Goal: Use online tool/utility: Utilize a website feature to perform a specific function

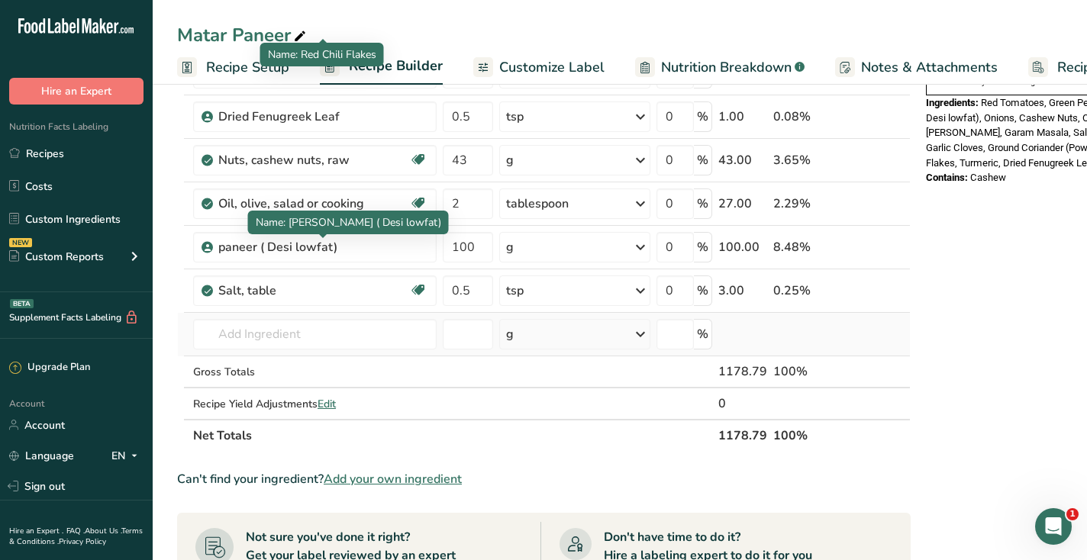
scroll to position [544, 0]
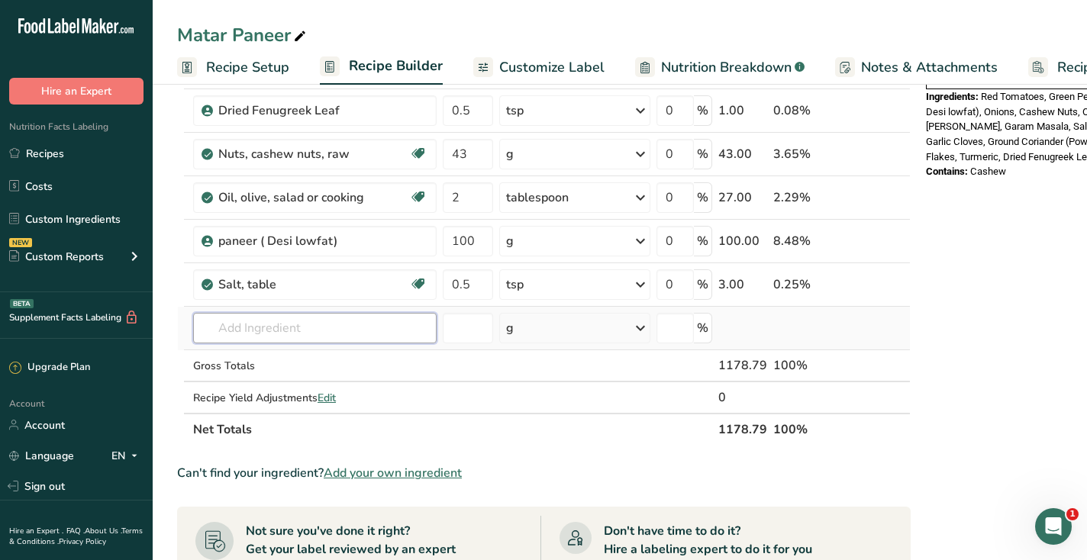
click at [346, 322] on input "text" at bounding box center [315, 328] width 244 height 31
type input "r"
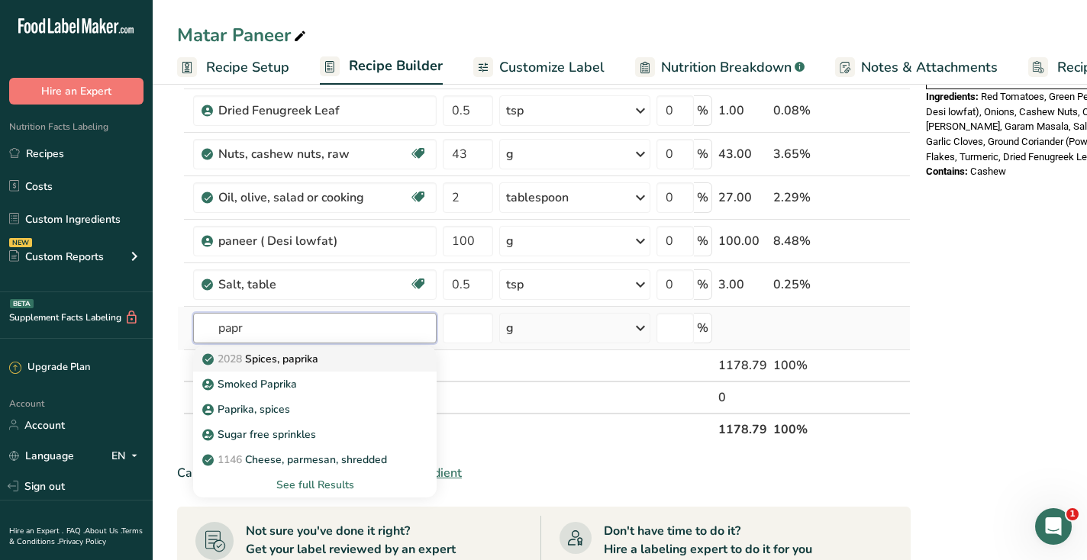
type input "papr"
click at [337, 358] on div "2028 Spices, paprika" at bounding box center [302, 359] width 195 height 16
type input "Spices, paprika"
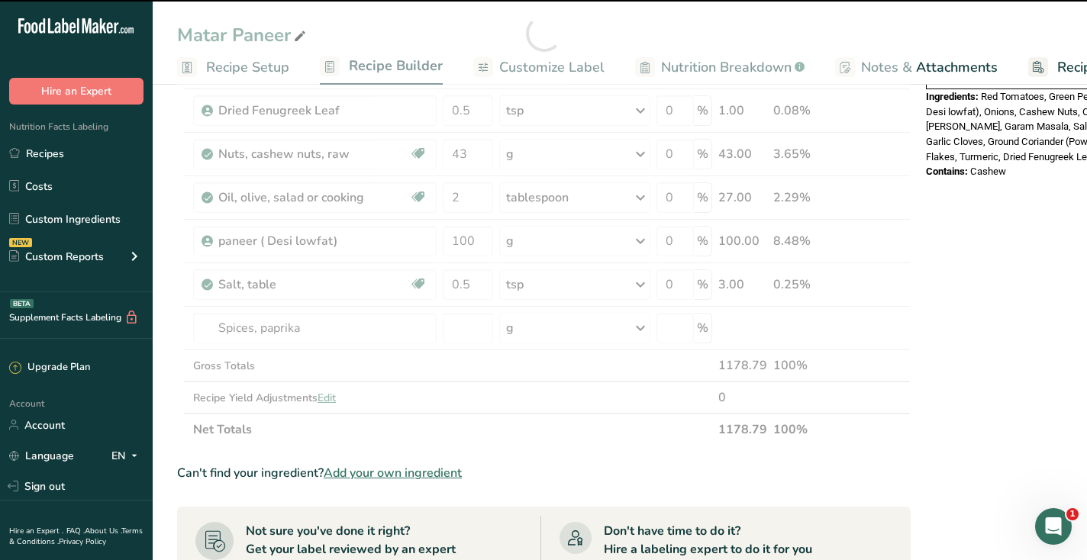
type input "0"
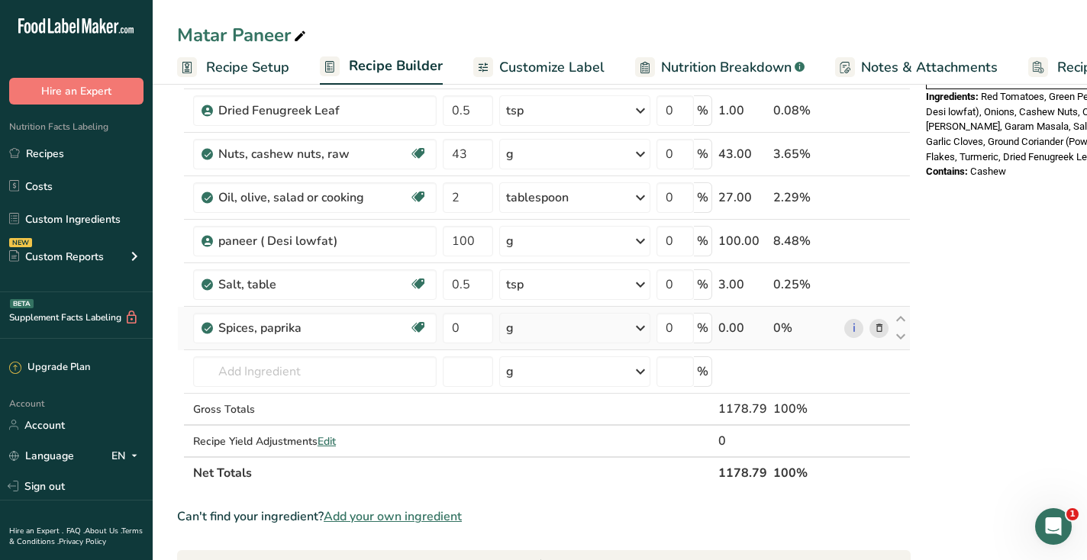
click at [517, 337] on div "g" at bounding box center [574, 328] width 151 height 31
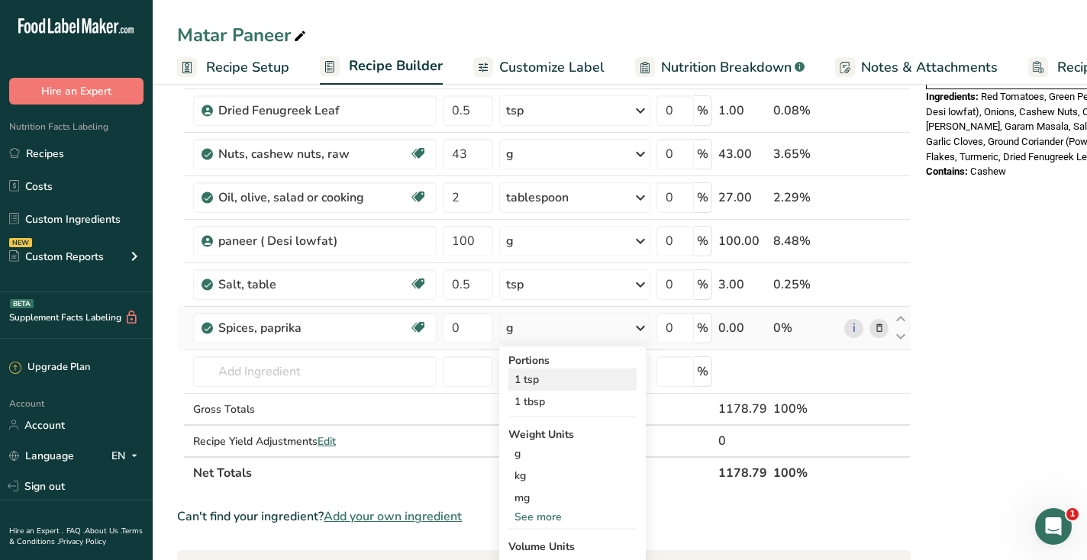
click at [525, 376] on div "1 tsp" at bounding box center [572, 380] width 128 height 22
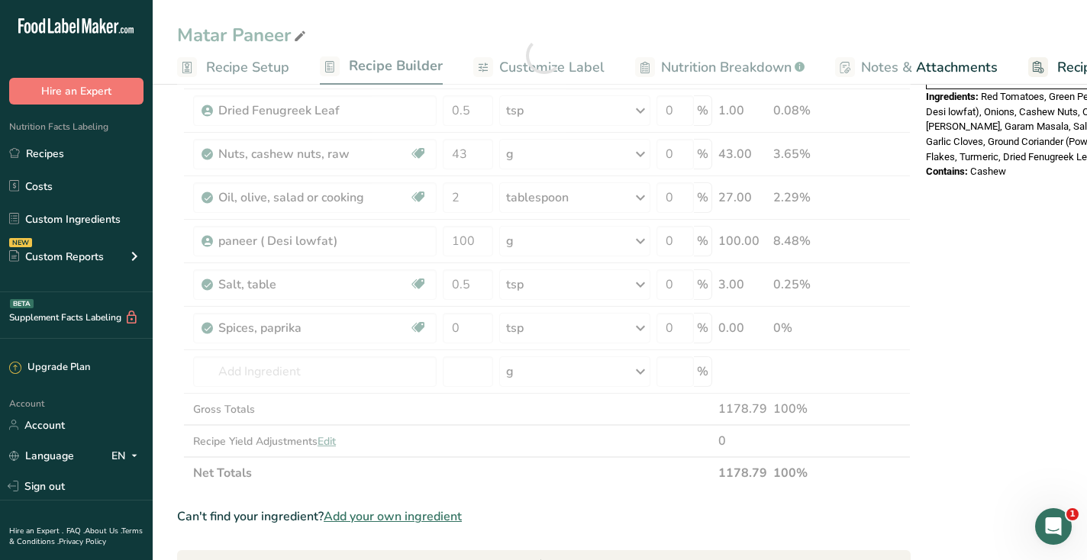
click at [455, 331] on div at bounding box center [544, 55] width 734 height 868
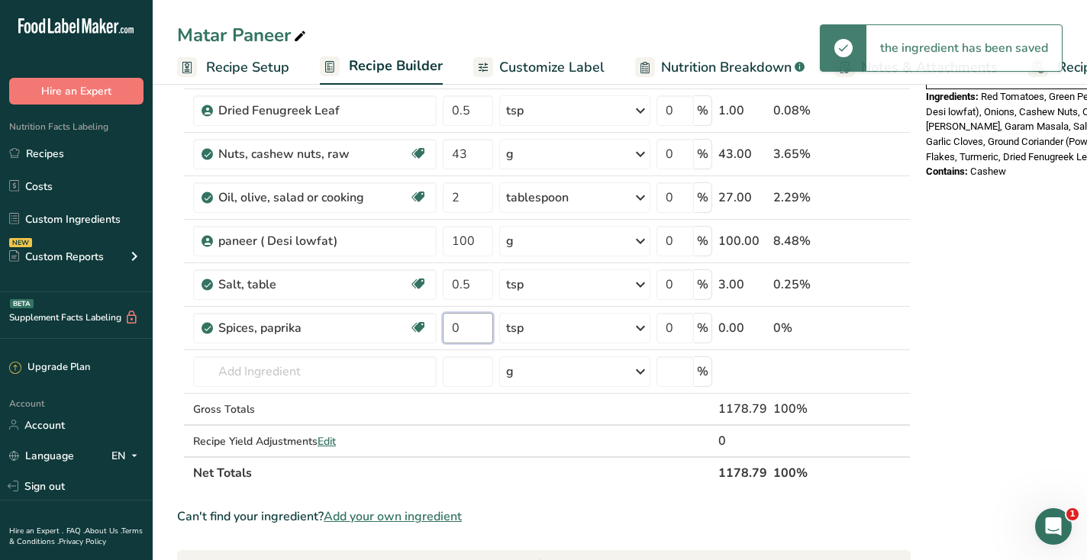
click at [459, 326] on input "0" at bounding box center [468, 328] width 50 height 31
type input "1"
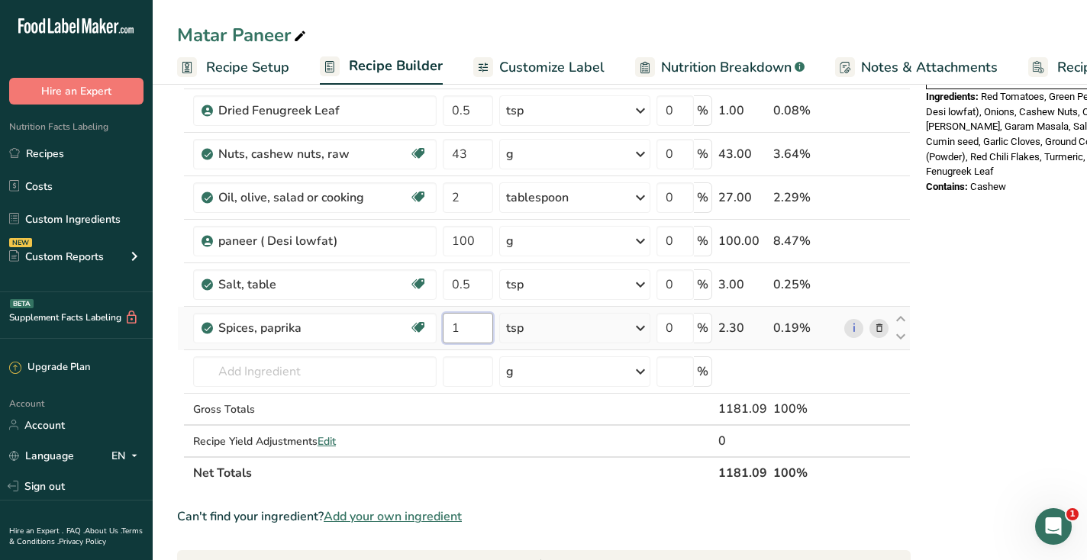
scroll to position [0, 0]
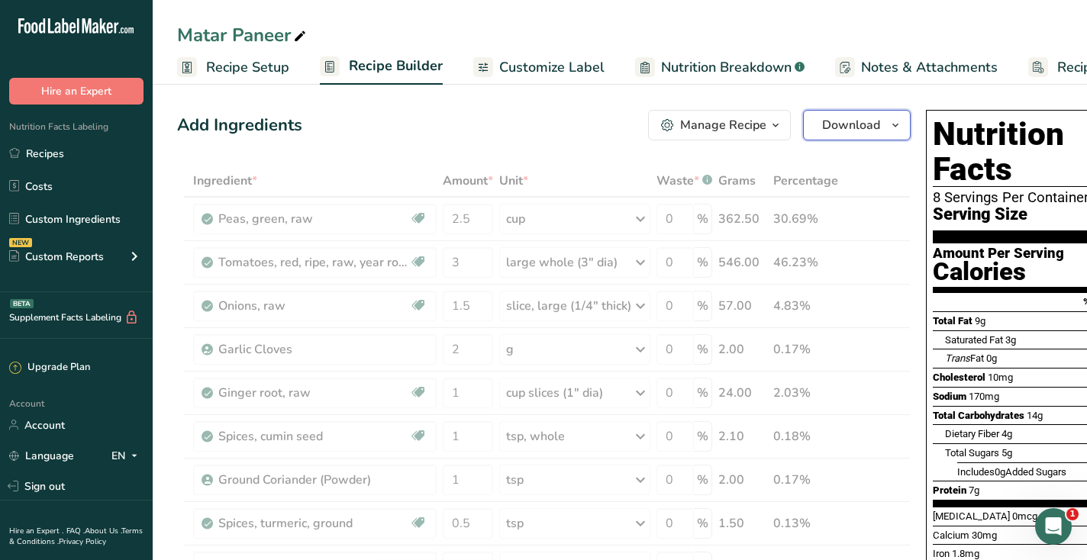
click at [847, 119] on span "Download" at bounding box center [851, 125] width 58 height 18
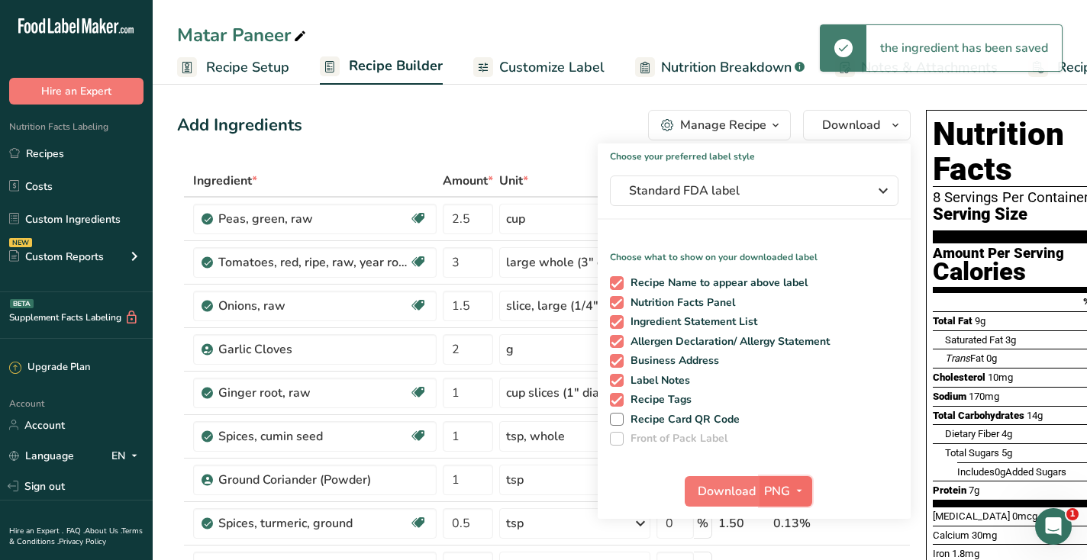
click at [790, 486] on span "button" at bounding box center [799, 491] width 18 height 18
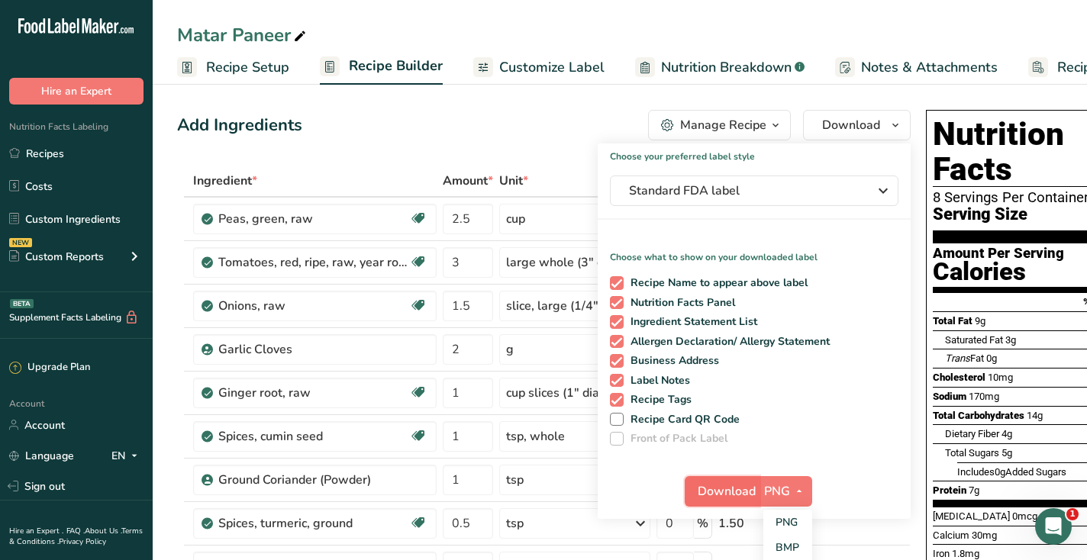
click at [734, 500] on span "Download" at bounding box center [727, 491] width 58 height 18
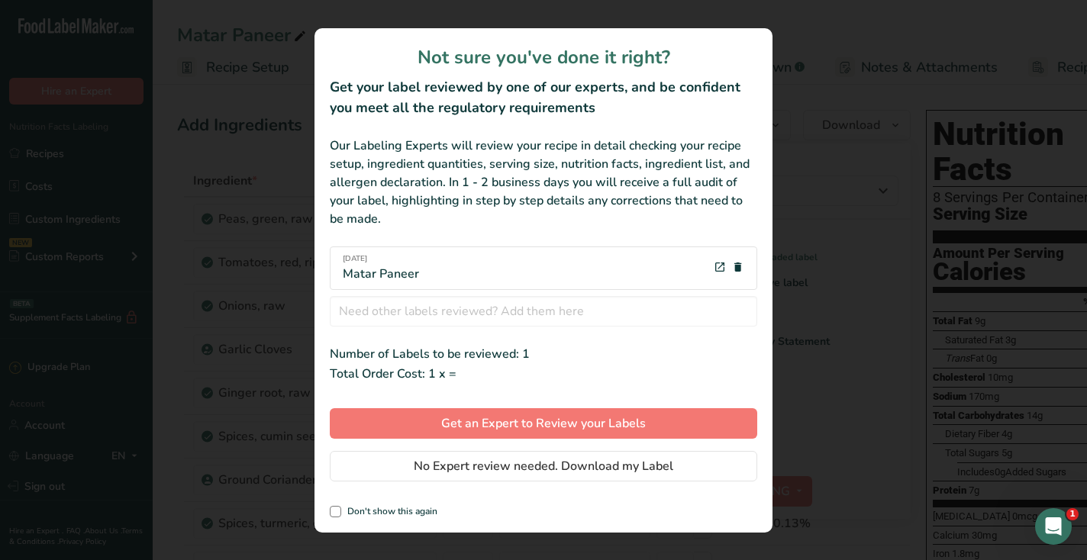
click at [734, 500] on div "Not sure you've done it right? Get your label reviewed by one of our experts, a…" at bounding box center [544, 280] width 458 height 505
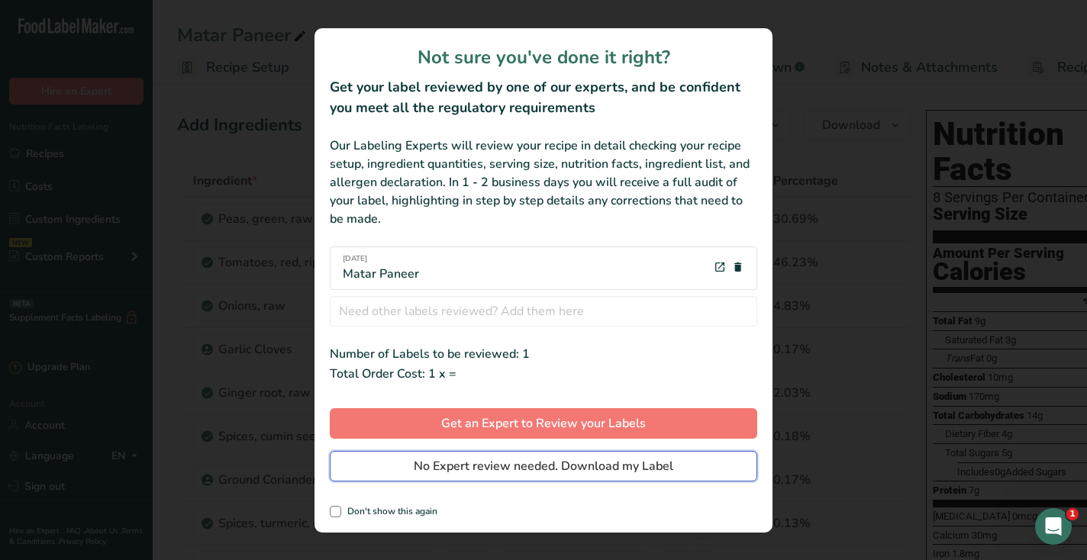
click at [725, 471] on button "No Expert review needed. Download my Label" at bounding box center [543, 466] width 427 height 31
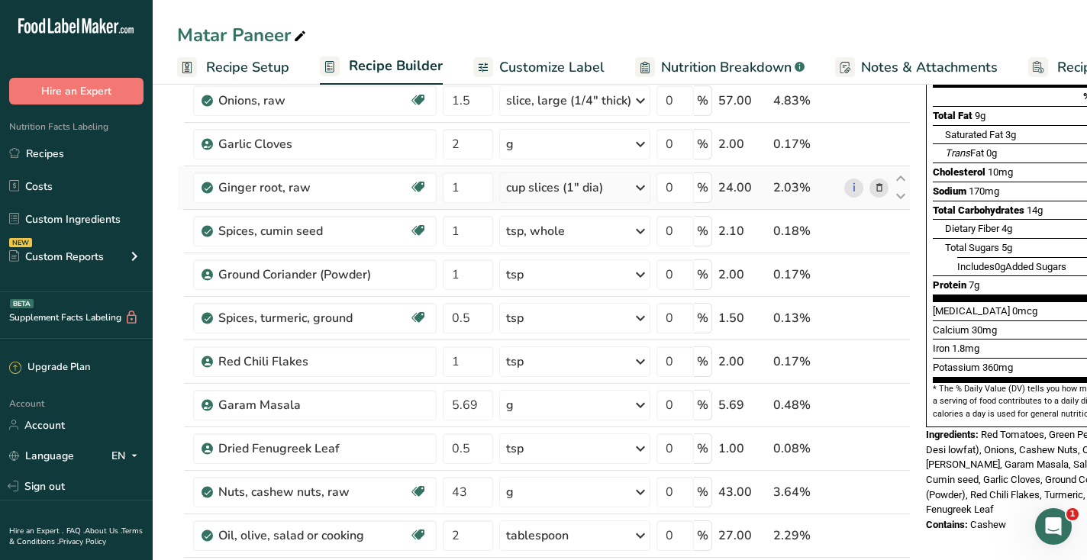
scroll to position [247, 0]
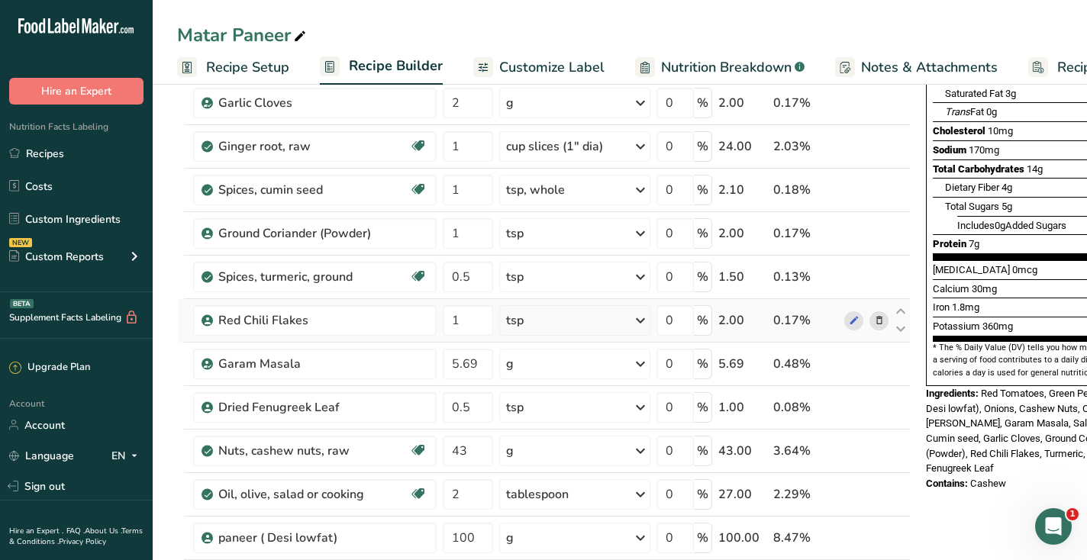
click at [874, 315] on icon at bounding box center [879, 321] width 11 height 16
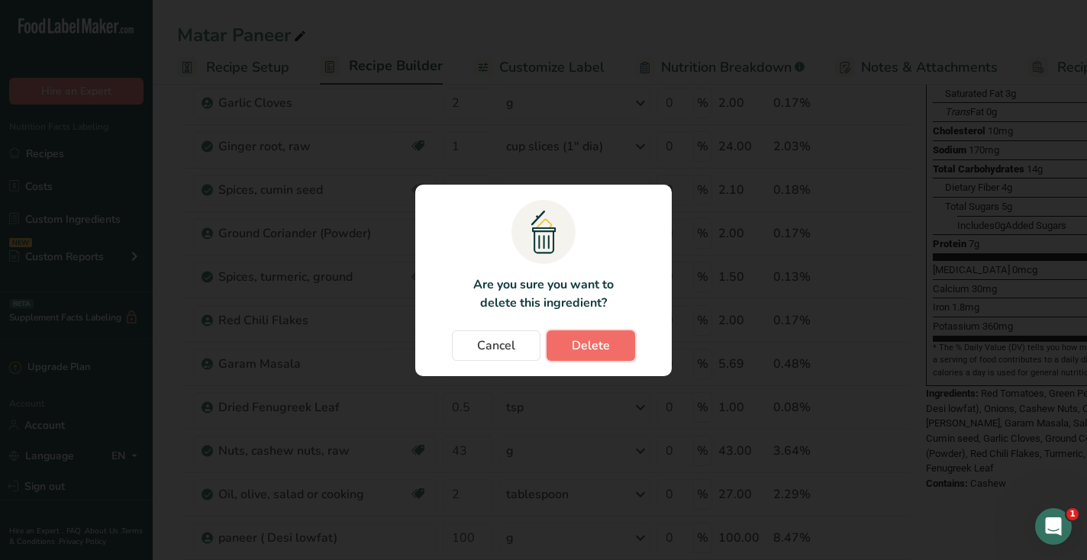
click at [603, 337] on span "Delete" at bounding box center [591, 346] width 38 height 18
type input "5.69"
type input "0.5"
type input "43"
type input "2"
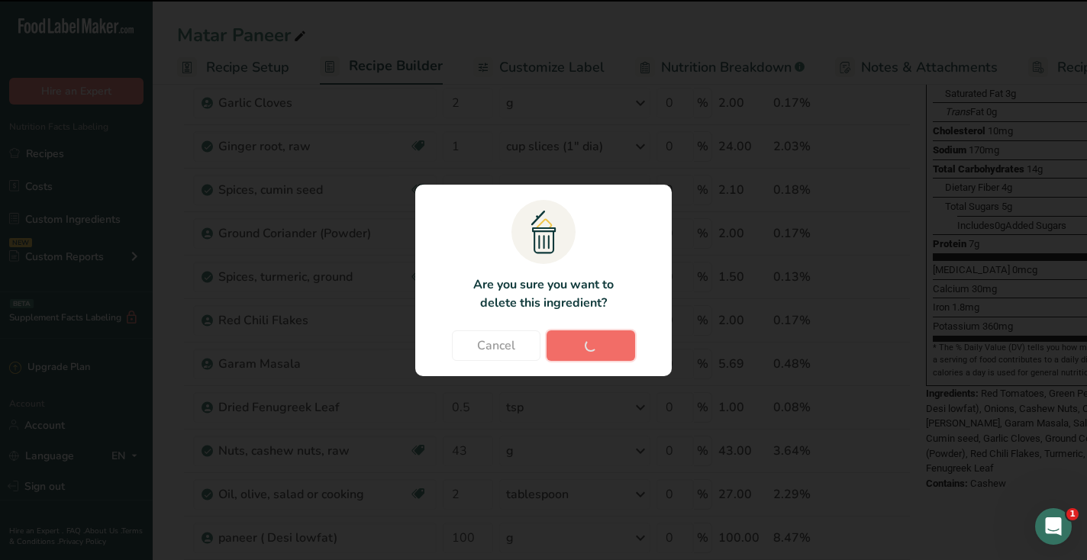
type input "100"
type input "0.5"
type input "1"
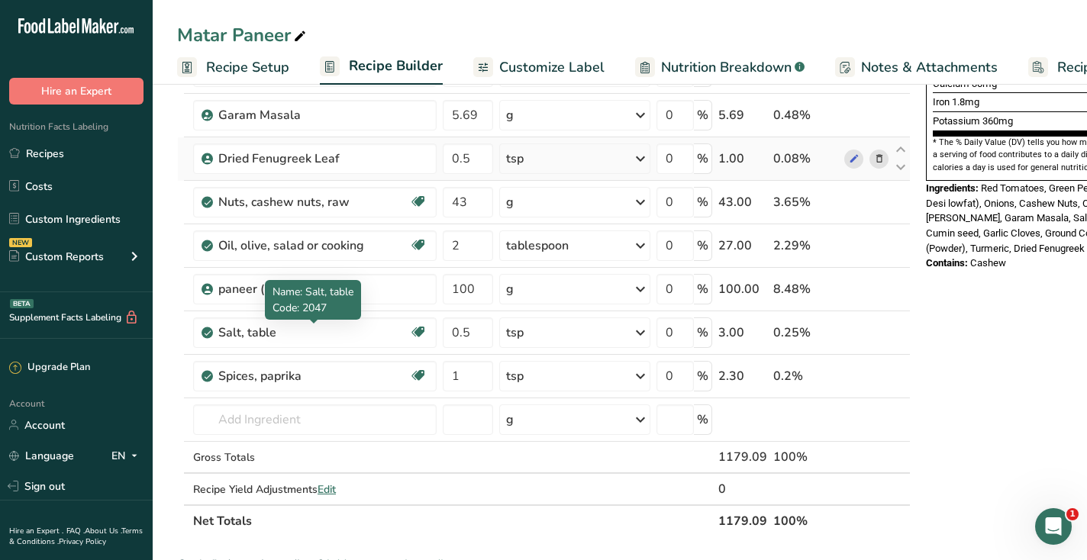
scroll to position [0, 0]
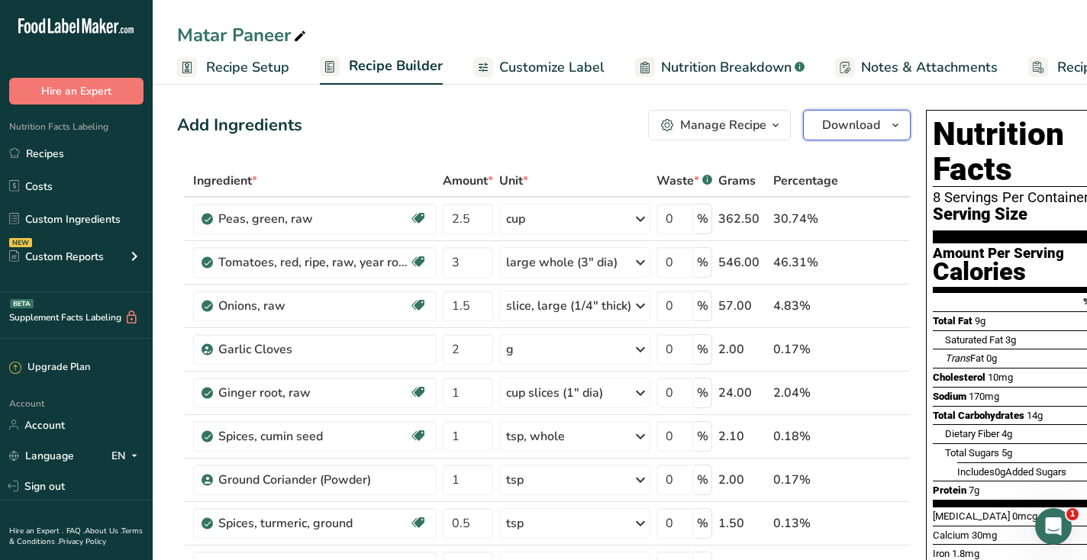
click at [882, 117] on button "Download" at bounding box center [857, 125] width 108 height 31
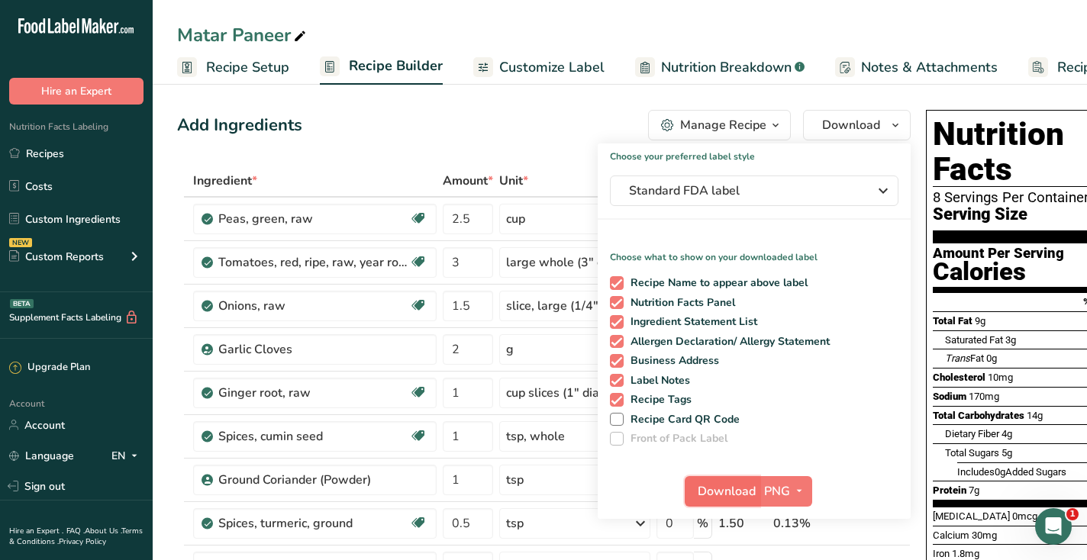
click at [713, 492] on span "Download" at bounding box center [727, 491] width 58 height 18
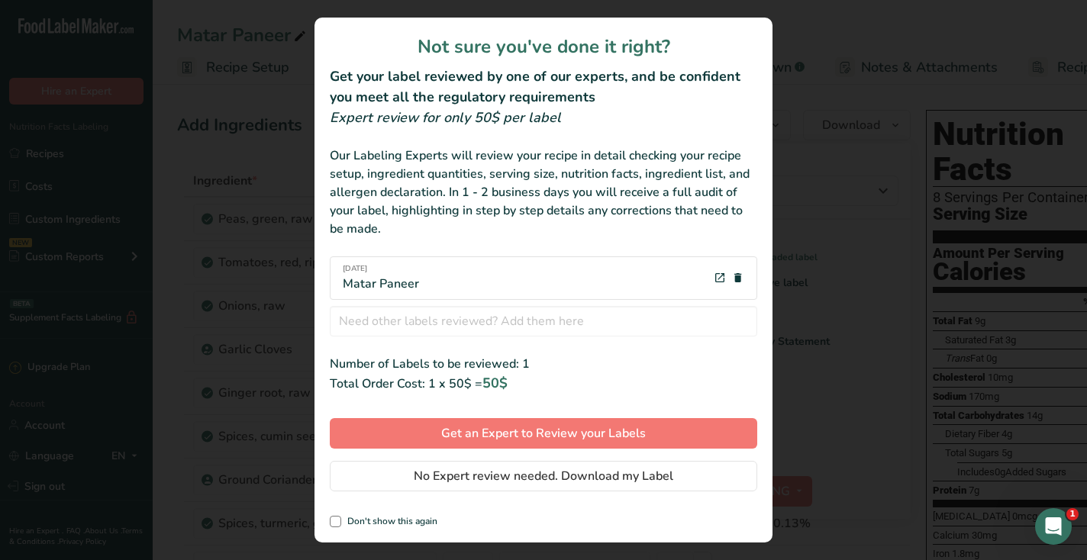
click at [713, 493] on div "Not sure you've done it right? Get your label reviewed by one of our experts, a…" at bounding box center [544, 280] width 458 height 525
click at [705, 479] on button "No Expert review needed. Download my Label" at bounding box center [543, 476] width 427 height 31
